Goal: Use online tool/utility: Utilize a website feature to perform a specific function

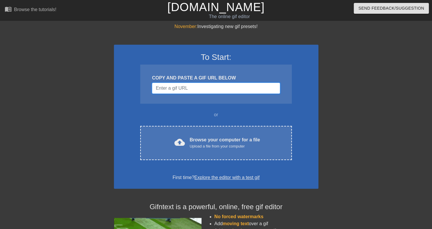
click at [180, 87] on input "Username" at bounding box center [216, 88] width 128 height 11
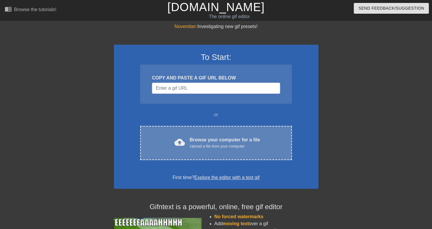
click at [181, 137] on div "cloud_upload Browse your computer for a file Upload a file from your computer" at bounding box center [216, 143] width 127 height 13
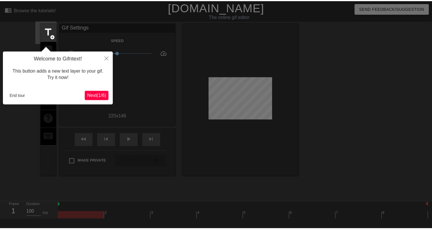
scroll to position [14, 0]
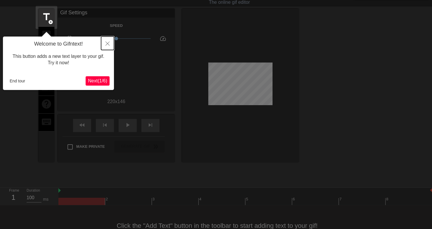
click at [109, 42] on icon "Close" at bounding box center [108, 44] width 4 height 4
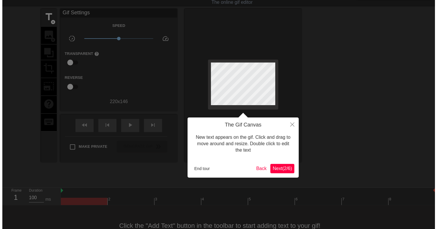
scroll to position [0, 0]
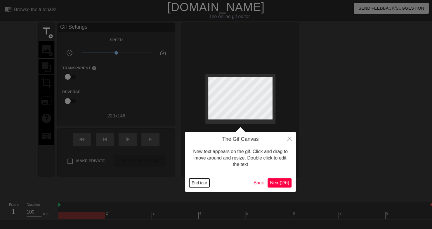
click at [201, 184] on button "End tour" at bounding box center [199, 183] width 20 height 9
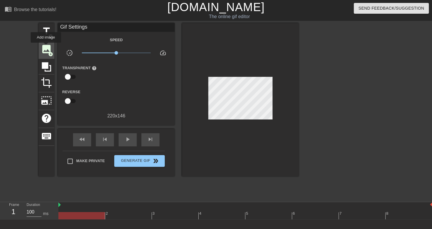
click at [46, 47] on span "image" at bounding box center [46, 49] width 11 height 11
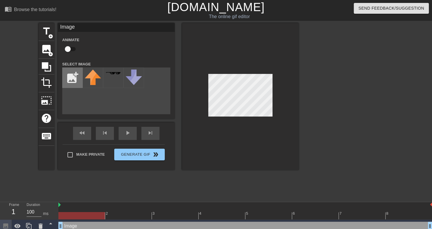
click at [72, 79] on input "file" at bounding box center [73, 78] width 20 height 20
type input "C:\fakepath\Employment-Job-Application-550x712.png"
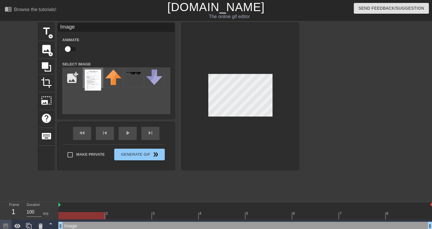
click at [95, 80] on img at bounding box center [93, 80] width 16 height 21
click at [223, 133] on div at bounding box center [240, 96] width 117 height 147
click at [256, 58] on div at bounding box center [240, 96] width 117 height 147
click at [238, 63] on div at bounding box center [240, 96] width 117 height 147
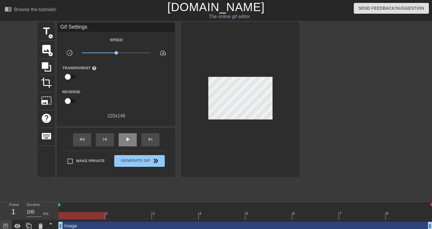
click at [131, 131] on div "fast_rewind skip_previous play_arrow skip_next" at bounding box center [116, 140] width 95 height 22
click at [125, 146] on div "fast_rewind skip_previous play_arrow skip_next" at bounding box center [116, 140] width 95 height 22
click at [130, 139] on span "play_arrow" at bounding box center [127, 139] width 7 height 7
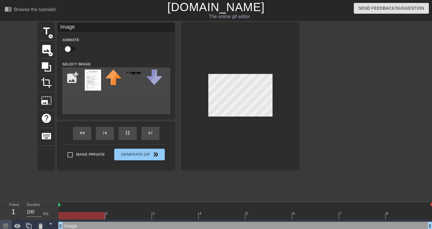
click at [243, 129] on div at bounding box center [240, 96] width 117 height 147
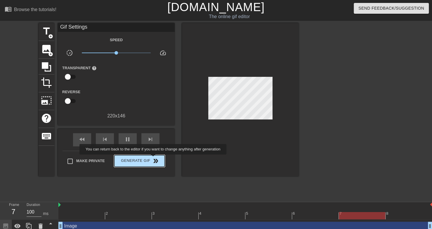
click at [153, 160] on span "double_arrow" at bounding box center [155, 161] width 7 height 7
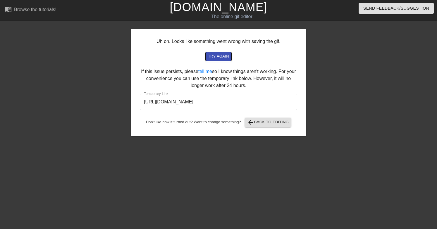
click at [218, 57] on span "try again" at bounding box center [218, 56] width 21 height 7
click at [222, 58] on span "try again" at bounding box center [218, 56] width 21 height 7
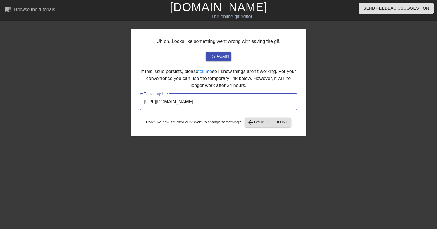
drag, startPoint x: 269, startPoint y: 101, endPoint x: 127, endPoint y: 122, distance: 143.9
click at [127, 122] on div "Uh oh. Looks like something went wrong with saving the gif. try again If this i…" at bounding box center [218, 110] width 437 height 175
